Goal: Transaction & Acquisition: Purchase product/service

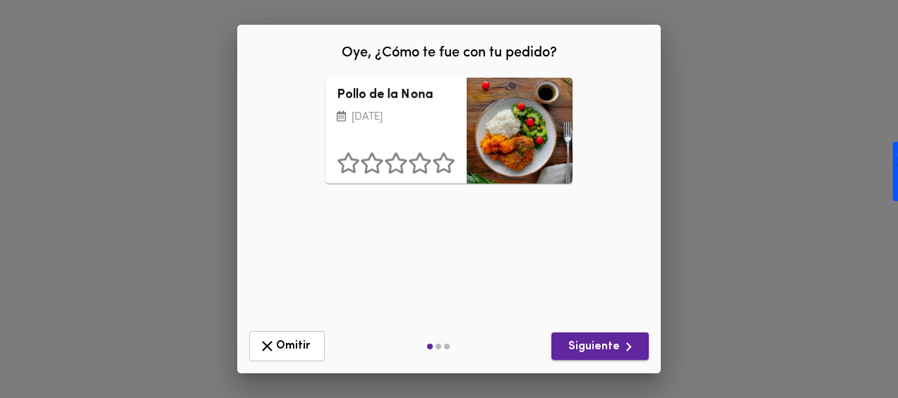
click at [609, 340] on span "Siguiente" at bounding box center [600, 347] width 75 height 18
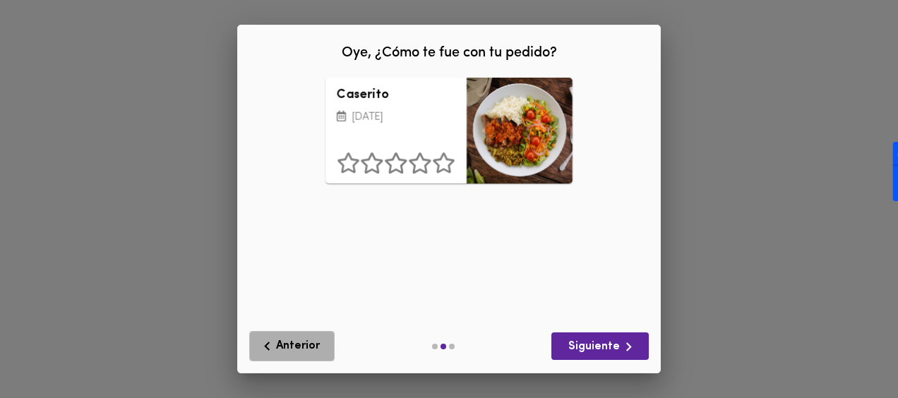
click at [296, 352] on span "Anterior" at bounding box center [291, 347] width 67 height 18
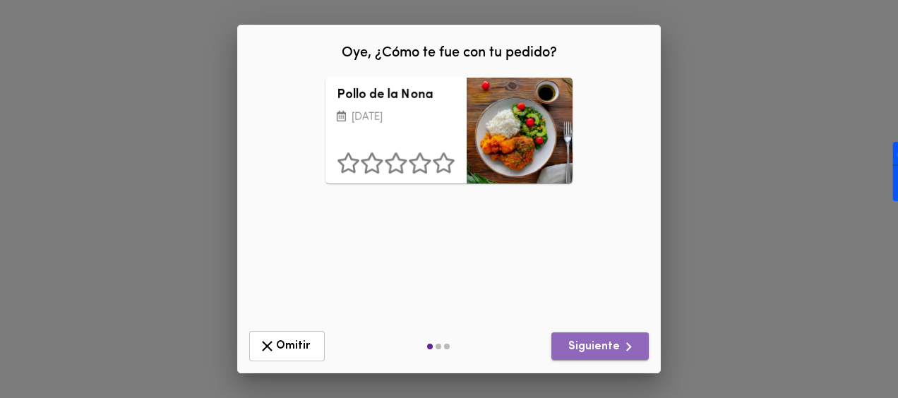
click at [609, 351] on span "Siguiente" at bounding box center [600, 347] width 75 height 18
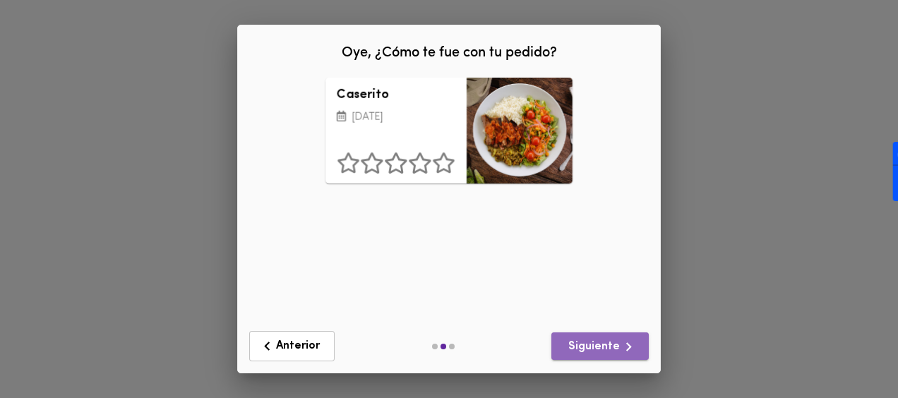
click at [609, 351] on span "Siguiente" at bounding box center [600, 347] width 75 height 18
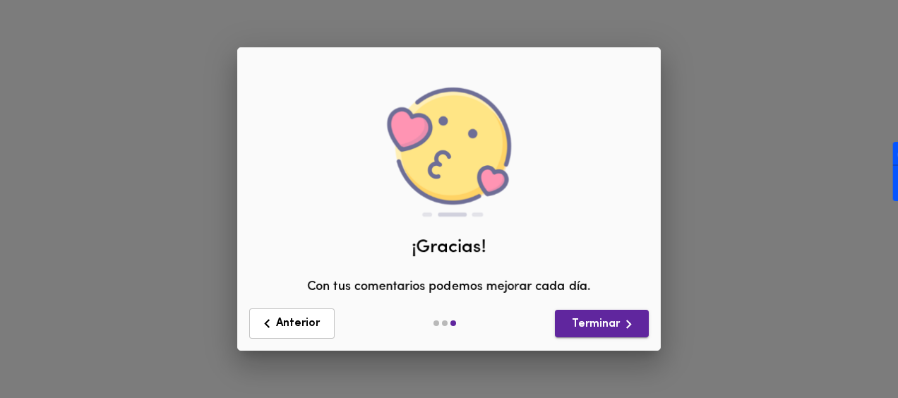
click at [595, 325] on span "Terminar" at bounding box center [601, 325] width 71 height 18
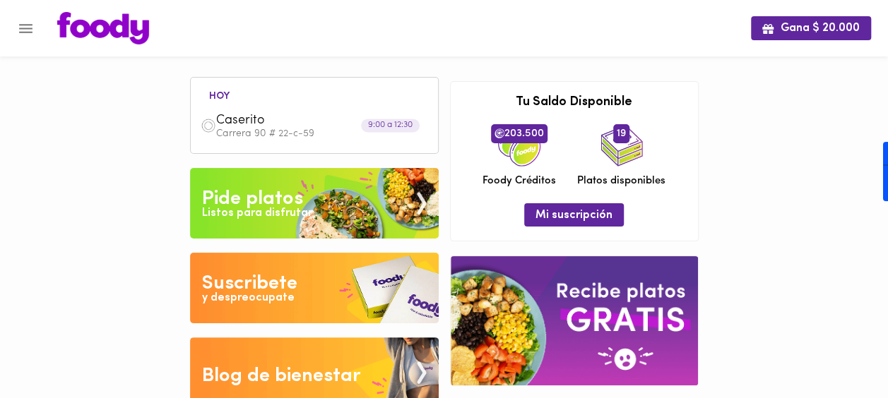
click at [314, 203] on img at bounding box center [314, 203] width 249 height 71
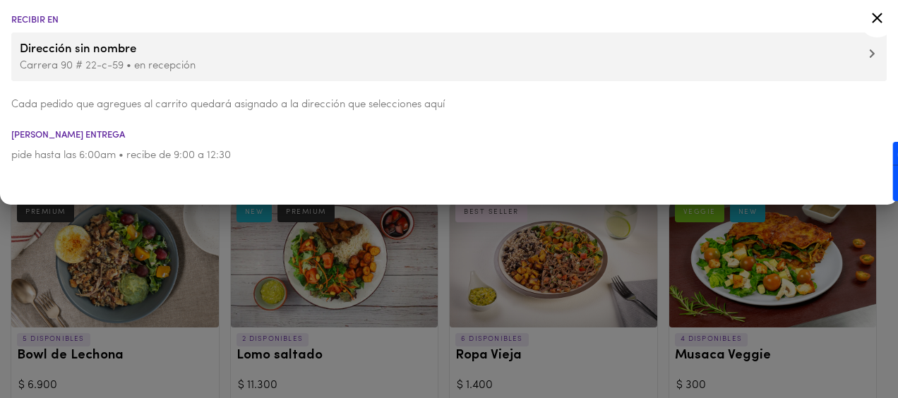
click at [878, 21] on icon at bounding box center [878, 18] width 18 height 18
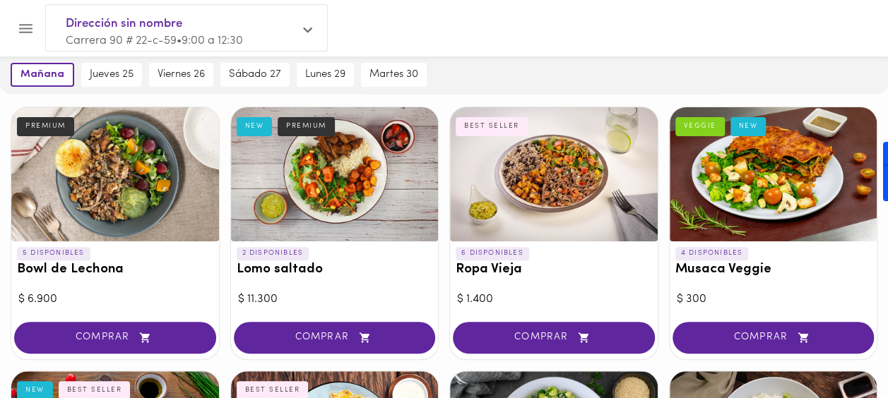
scroll to position [107, 0]
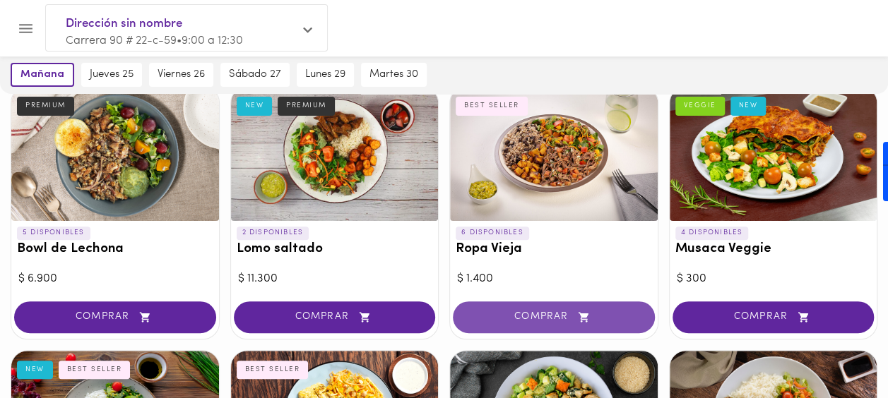
click at [595, 319] on span "COMPRAR" at bounding box center [553, 317] width 167 height 12
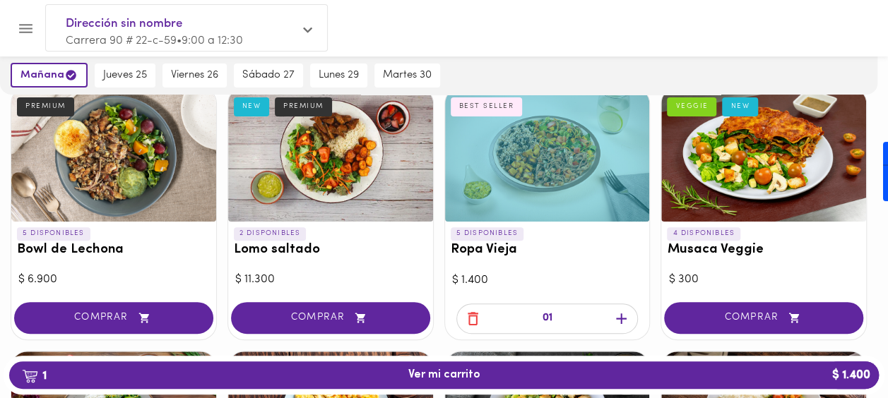
scroll to position [107, 0]
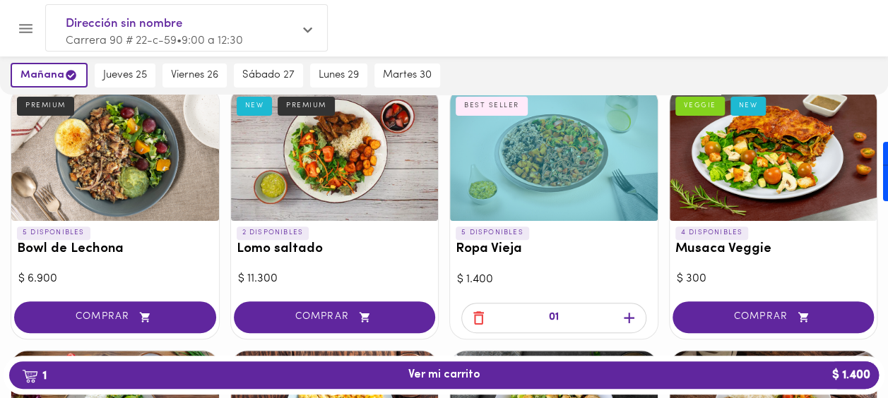
click at [521, 166] on div at bounding box center [554, 154] width 208 height 134
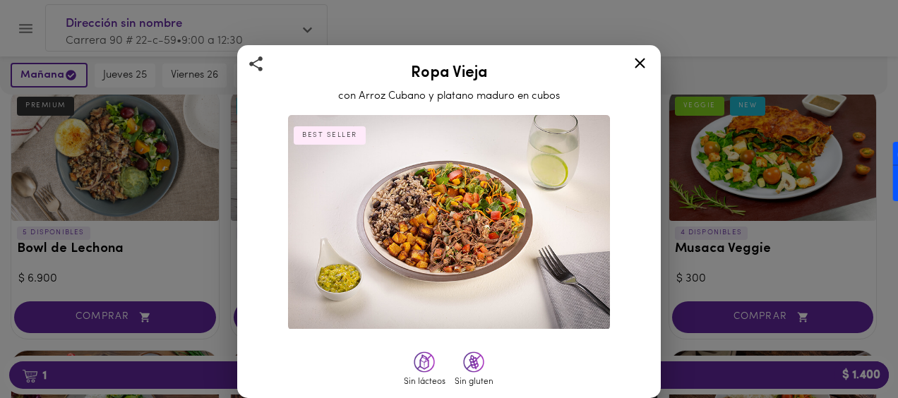
click at [641, 64] on icon at bounding box center [640, 63] width 11 height 11
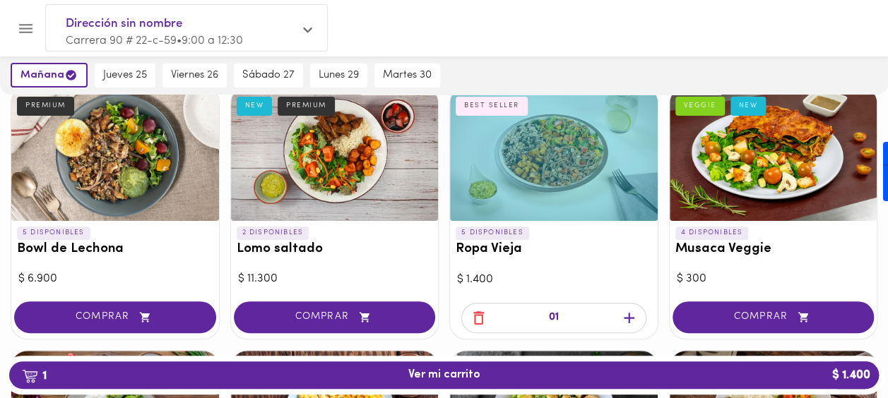
click at [476, 310] on icon "button" at bounding box center [479, 318] width 18 height 18
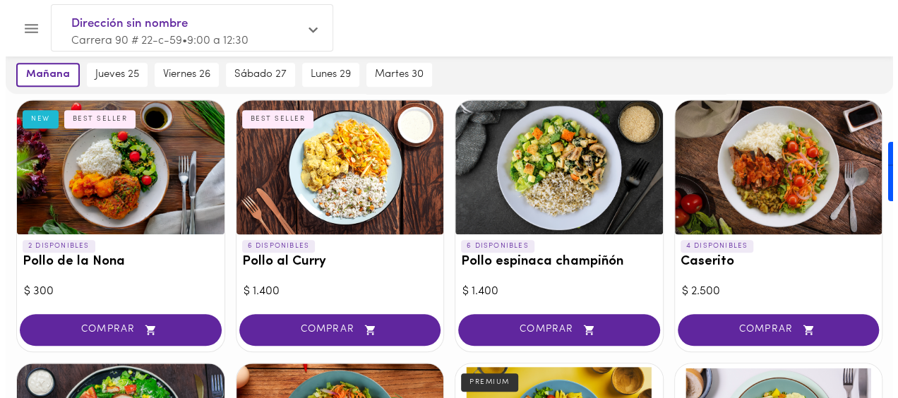
scroll to position [351, 0]
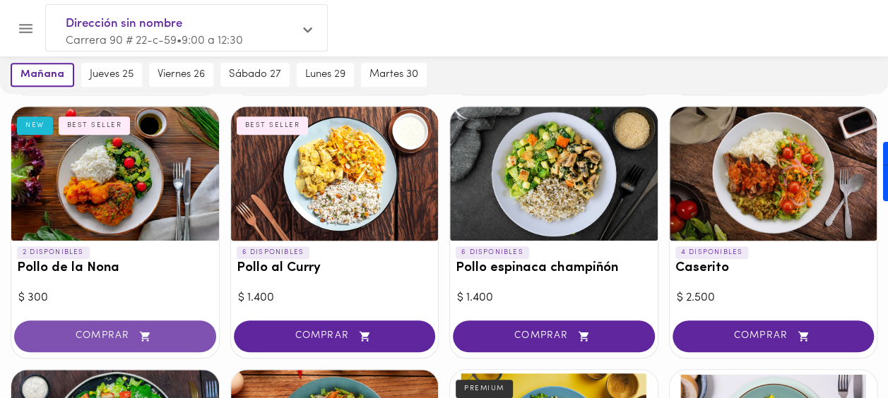
click at [127, 324] on button "COMPRAR" at bounding box center [115, 337] width 202 height 32
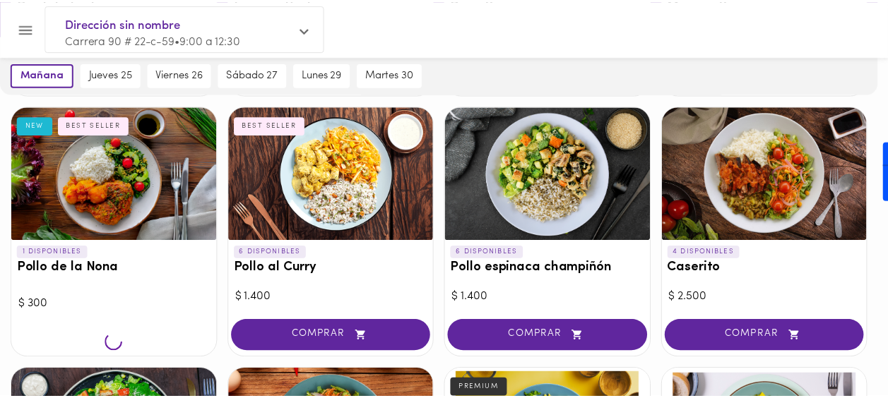
scroll to position [352, 0]
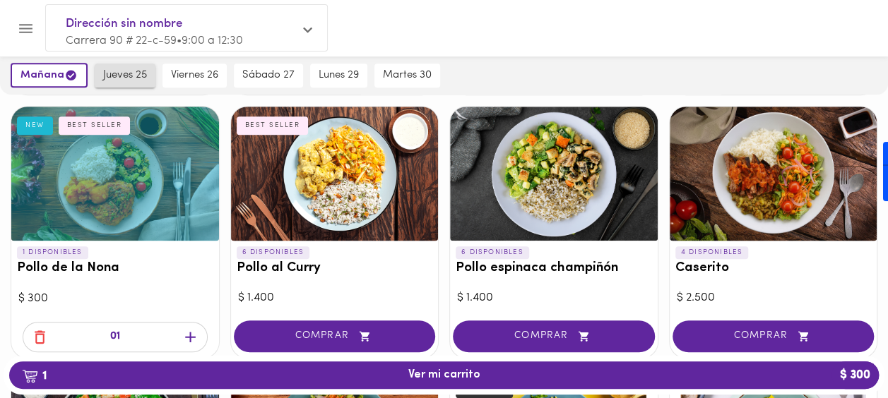
click at [133, 72] on span "jueves 25" at bounding box center [125, 75] width 44 height 13
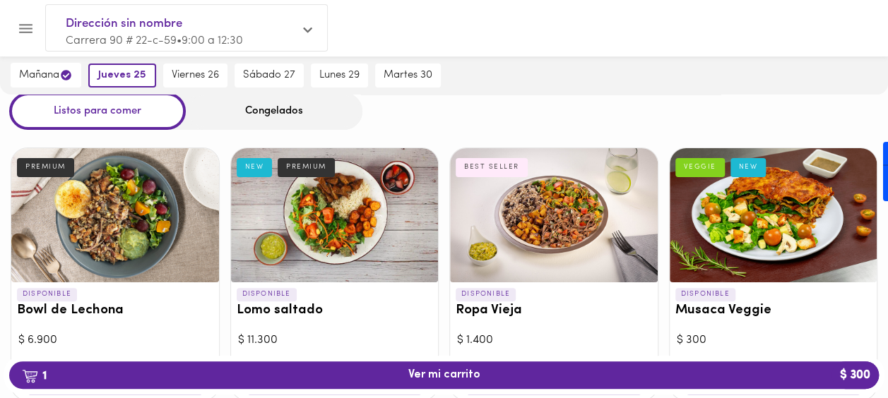
scroll to position [71, 0]
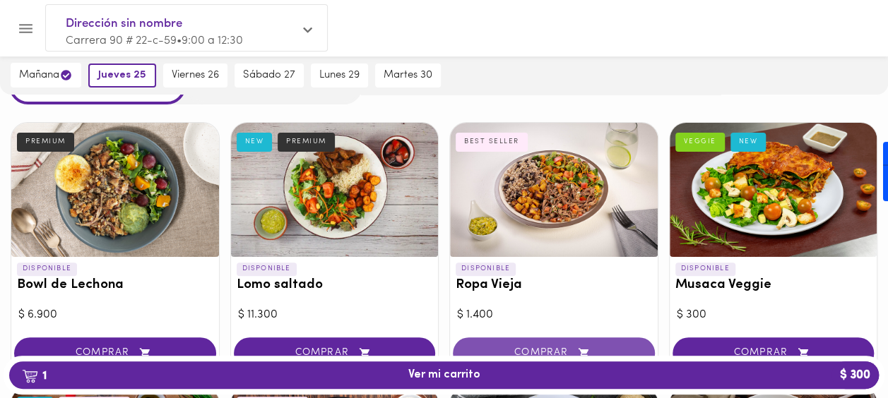
click at [557, 344] on button "COMPRAR" at bounding box center [554, 354] width 202 height 32
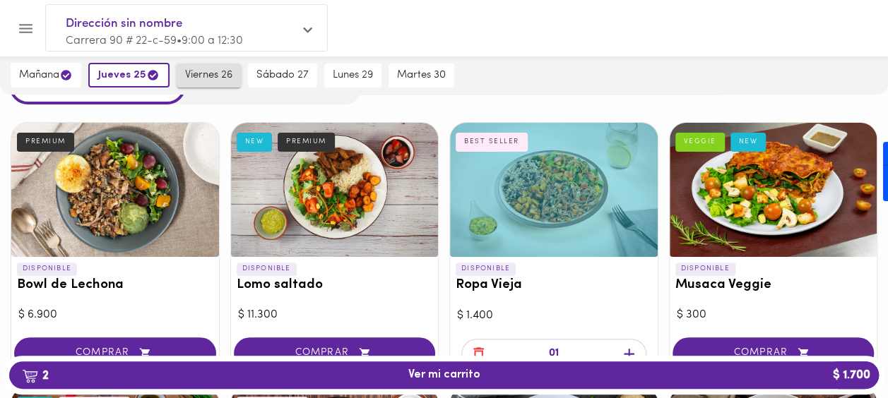
click at [203, 81] on span "viernes 26" at bounding box center [208, 75] width 47 height 13
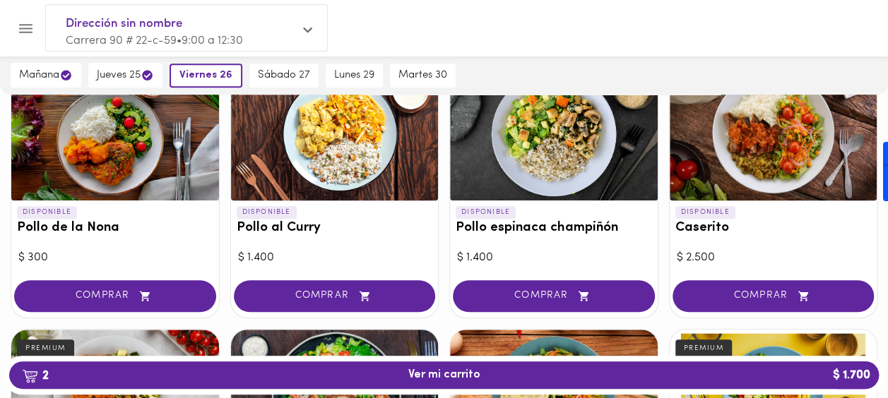
scroll to position [399, 0]
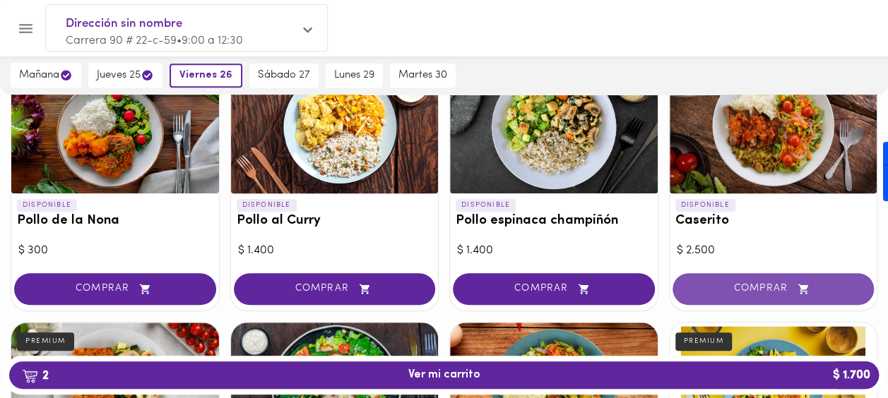
click at [759, 285] on span "COMPRAR" at bounding box center [773, 289] width 167 height 12
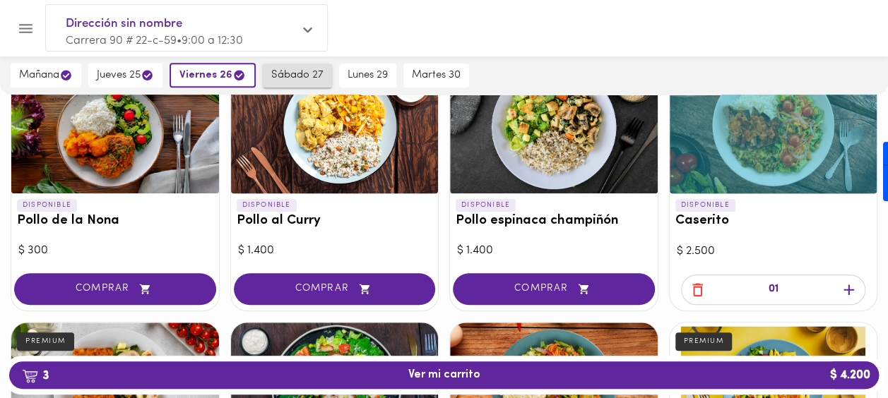
click at [285, 76] on span "sábado 27" at bounding box center [297, 75] width 52 height 13
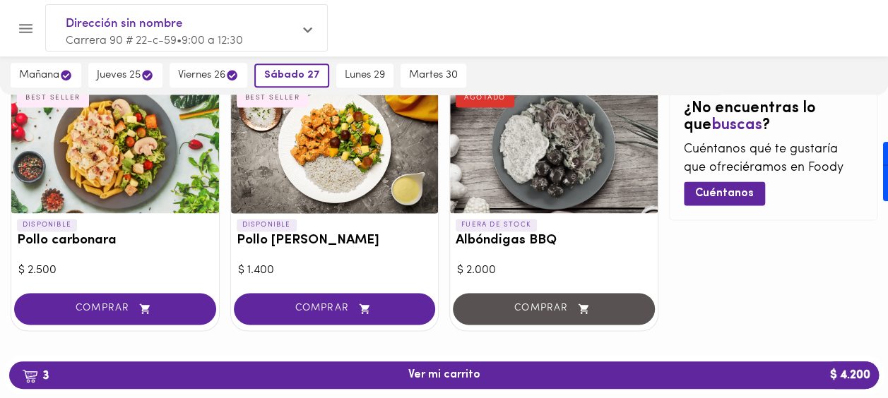
scroll to position [918, 0]
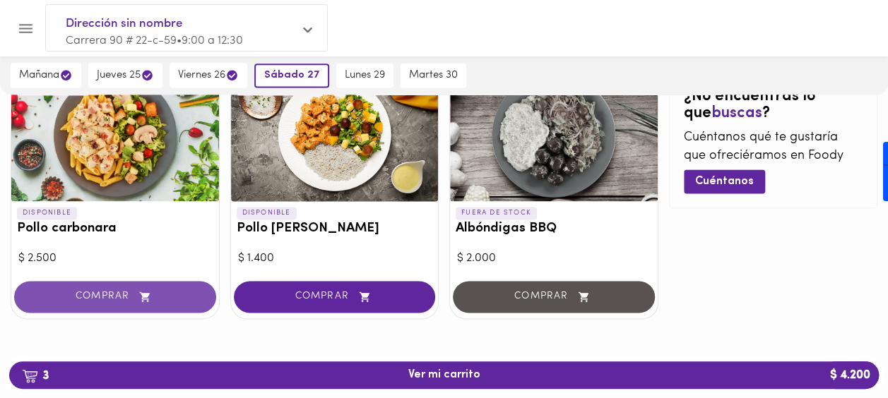
click at [110, 287] on button "COMPRAR" at bounding box center [115, 297] width 202 height 32
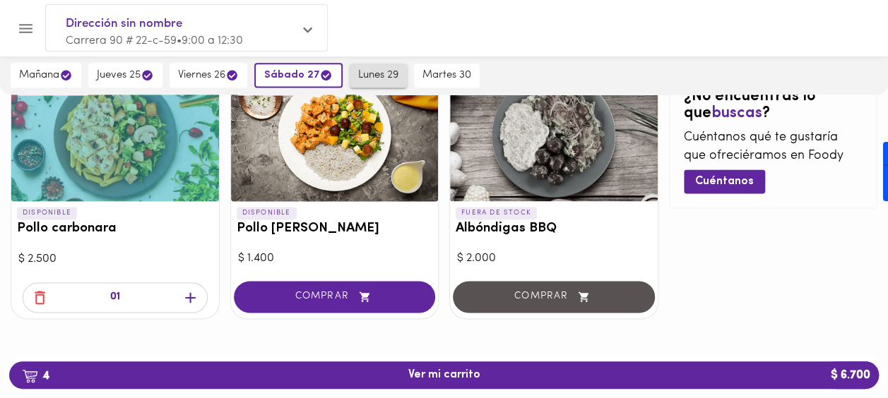
click at [381, 73] on span "lunes 29" at bounding box center [378, 75] width 40 height 13
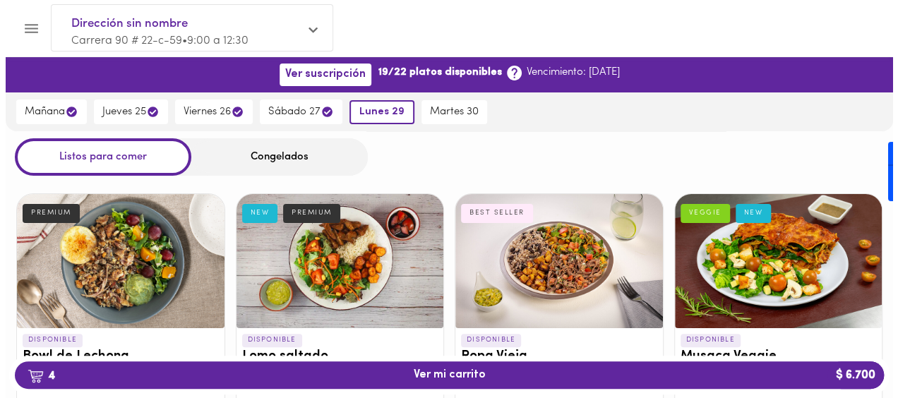
scroll to position [348, 0]
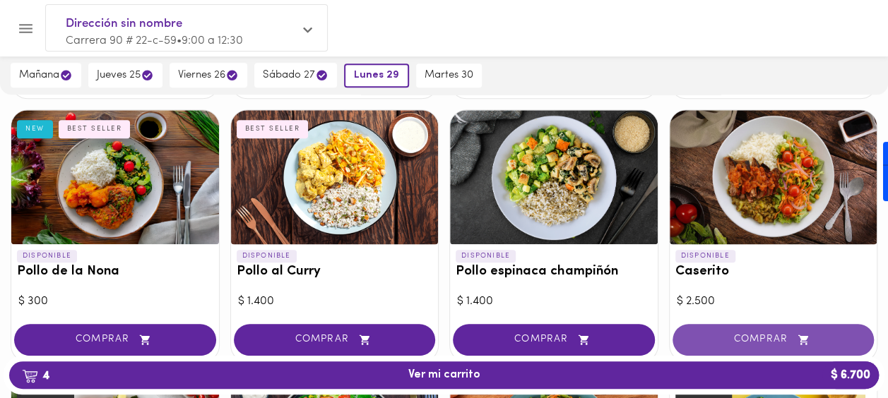
click at [756, 343] on span "COMPRAR" at bounding box center [773, 340] width 167 height 12
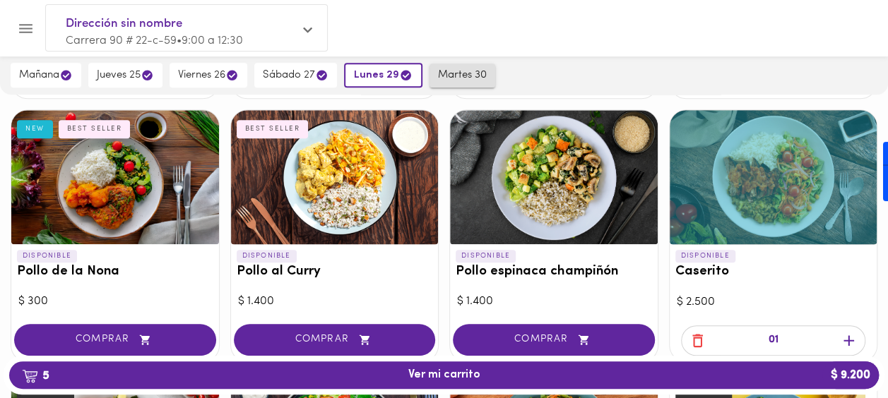
click at [475, 79] on span "martes 30" at bounding box center [462, 75] width 49 height 13
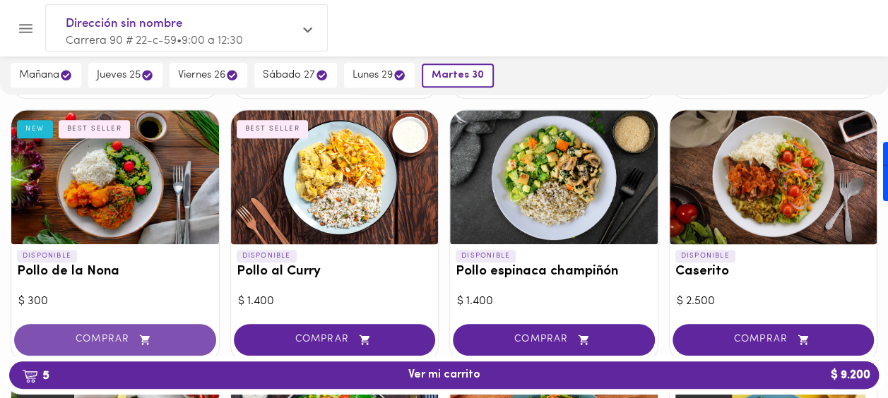
click at [153, 334] on icon "button" at bounding box center [145, 340] width 18 height 12
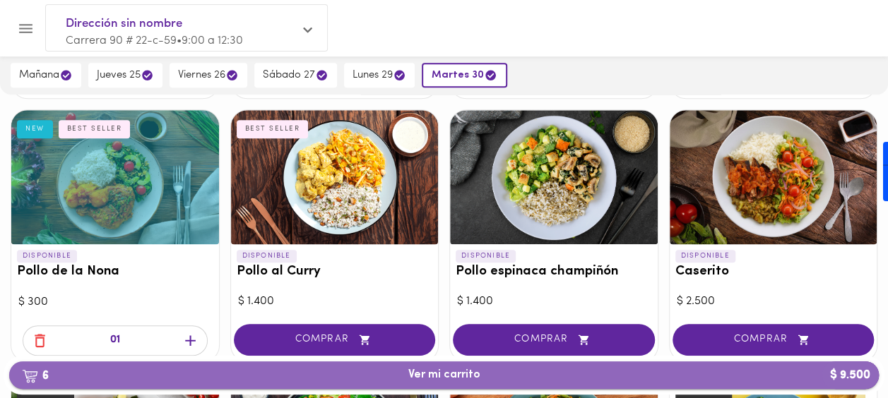
click at [418, 374] on span "6 Ver mi carrito $ 9.500" at bounding box center [444, 375] width 72 height 13
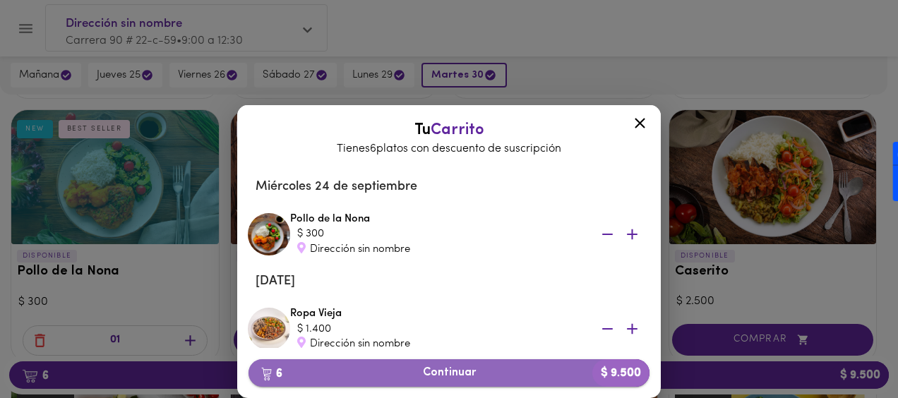
click at [446, 373] on span "6 Continuar $ 9.500" at bounding box center [449, 373] width 379 height 13
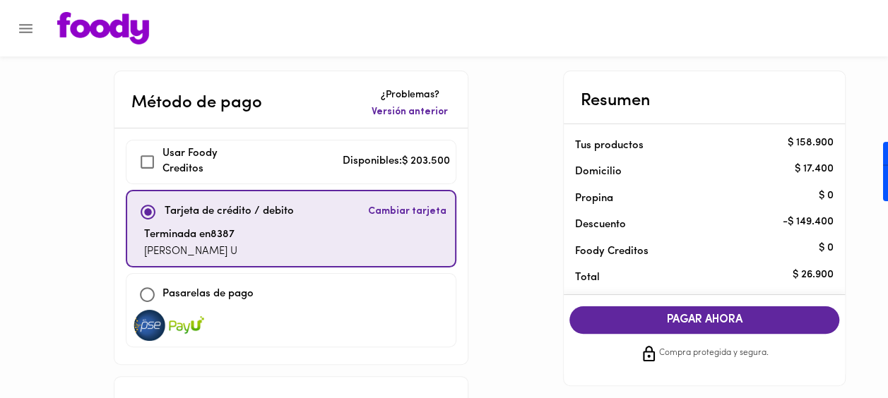
checkbox input "true"
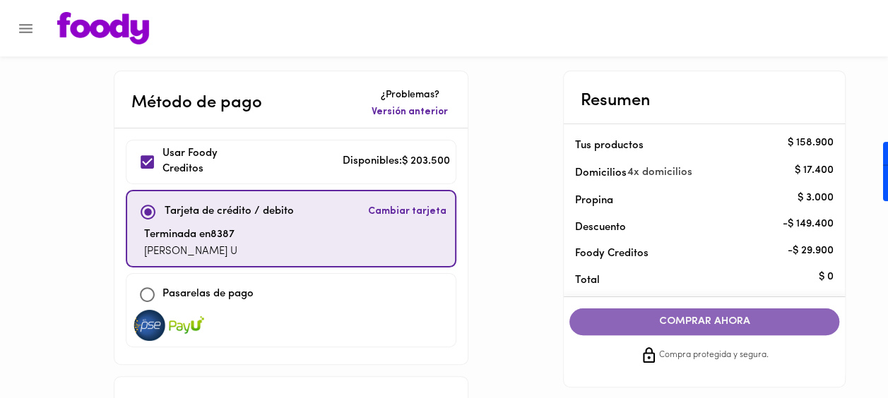
click at [740, 322] on span "COMPRAR AHORA" at bounding box center [704, 322] width 242 height 13
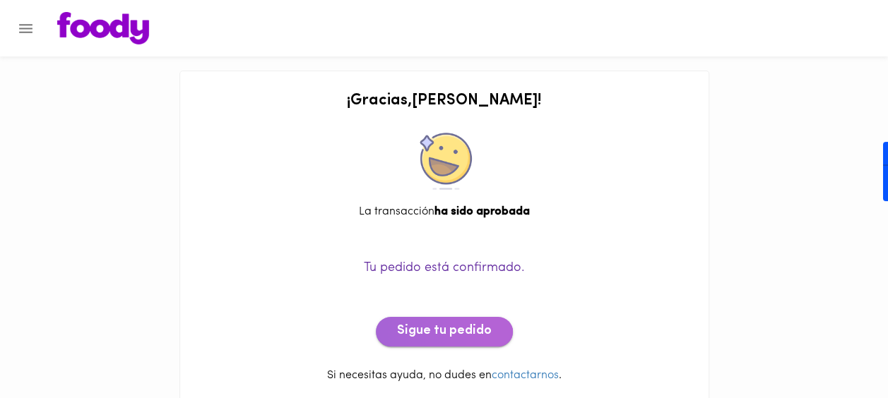
click at [435, 342] on button "Sigue tu pedido" at bounding box center [444, 332] width 137 height 30
